Goal: Find specific page/section: Find specific page/section

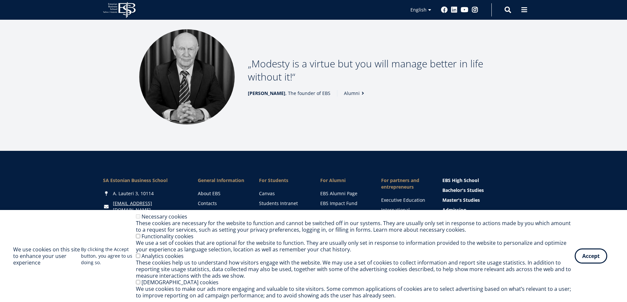
scroll to position [923, 0]
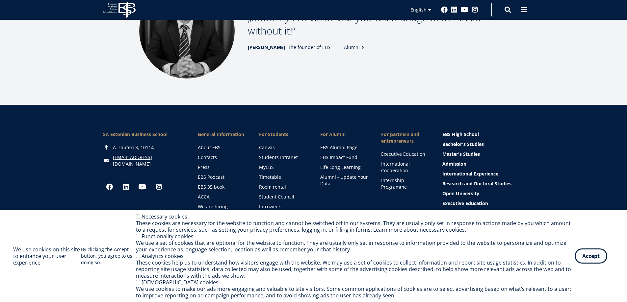
click at [362, 198] on li "For Alumni EBS Alumni Page EBS Impact Fund Life Long Learning Alumni - Update Y…" at bounding box center [337, 185] width 61 height 109
click at [585, 258] on button "Accept" at bounding box center [590, 254] width 33 height 15
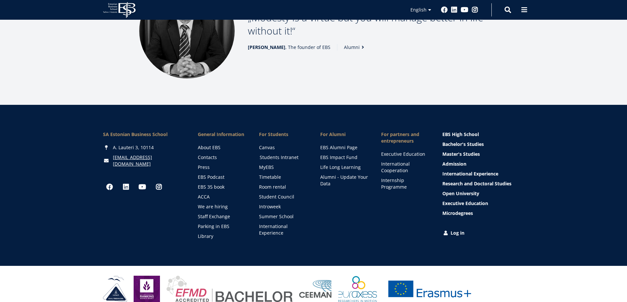
click at [278, 154] on link "Students Intranet" at bounding box center [284, 157] width 48 height 7
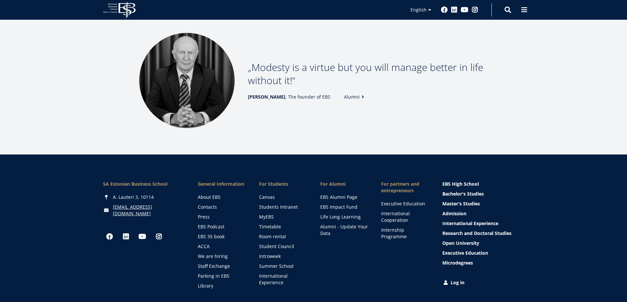
scroll to position [923, 0]
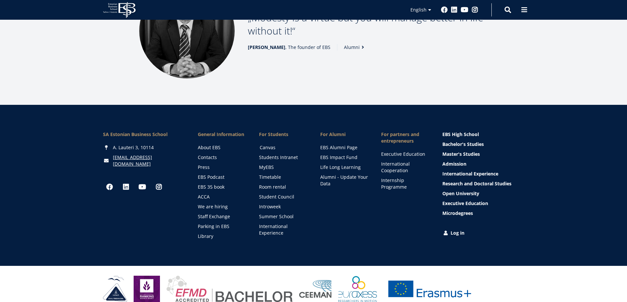
click at [273, 144] on link "Canvas" at bounding box center [284, 147] width 48 height 7
